Goal: Task Accomplishment & Management: Use online tool/utility

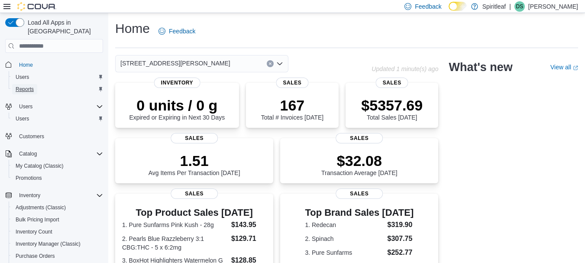
click at [29, 86] on span "Reports" at bounding box center [25, 89] width 18 height 7
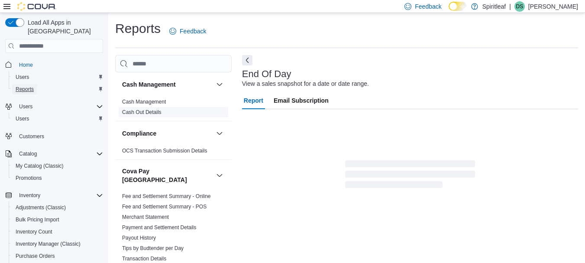
scroll to position [14, 0]
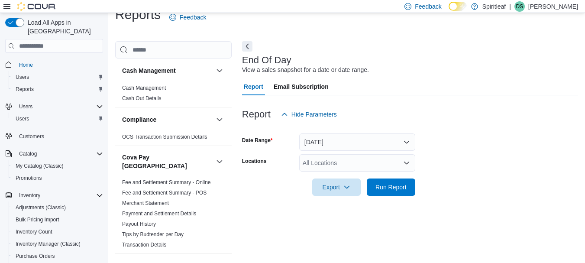
click at [360, 166] on div "All Locations" at bounding box center [357, 162] width 116 height 17
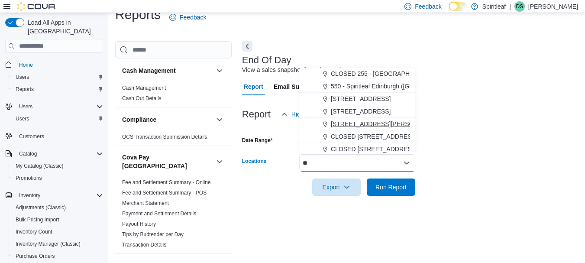
type input "**"
click at [368, 121] on span "[STREET_ADDRESS][PERSON_NAME]" at bounding box center [386, 124] width 110 height 9
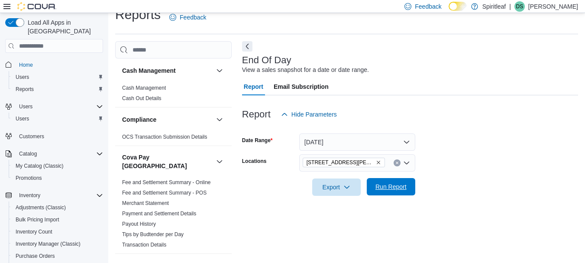
click at [397, 190] on span "Run Report" at bounding box center [390, 186] width 31 height 9
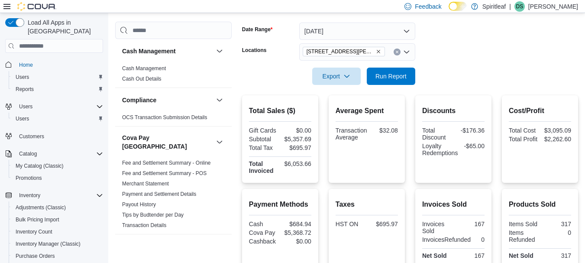
scroll to position [120, 0]
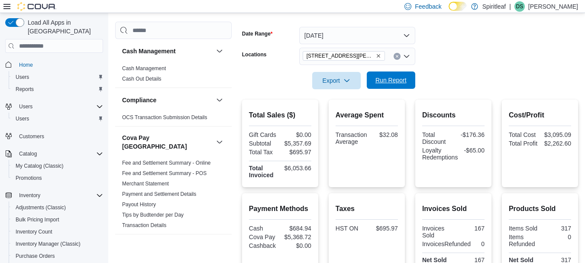
click at [401, 82] on span "Run Report" at bounding box center [390, 80] width 31 height 9
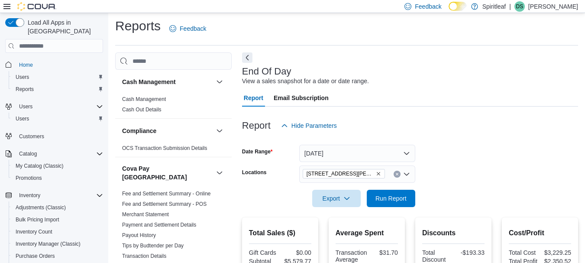
scroll to position [0, 0]
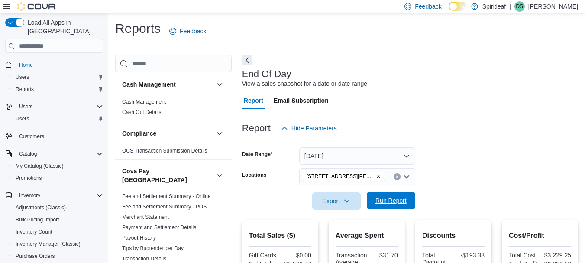
click at [402, 198] on span "Run Report" at bounding box center [390, 200] width 31 height 9
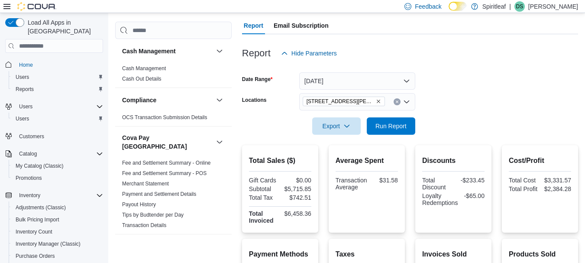
scroll to position [65, 0]
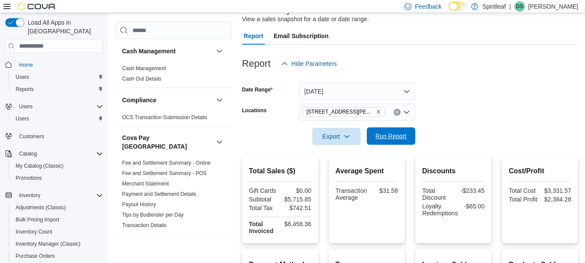
click at [403, 132] on span "Run Report" at bounding box center [391, 135] width 38 height 17
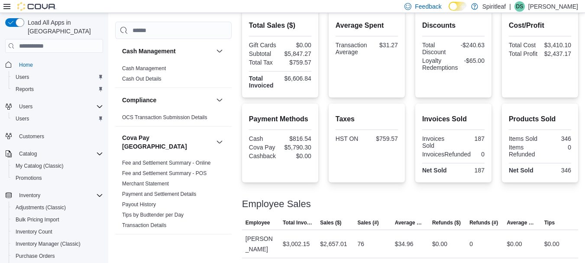
scroll to position [214, 0]
